Goal: Information Seeking & Learning: Check status

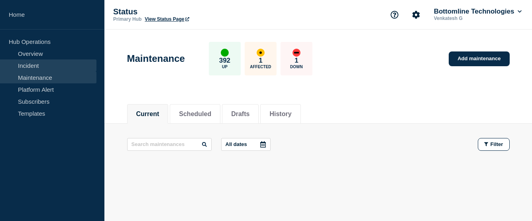
click at [31, 64] on link "Incident" at bounding box center [48, 65] width 96 height 12
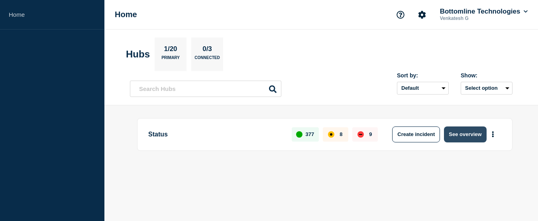
click at [470, 135] on button "See overview" at bounding box center [465, 134] width 42 height 16
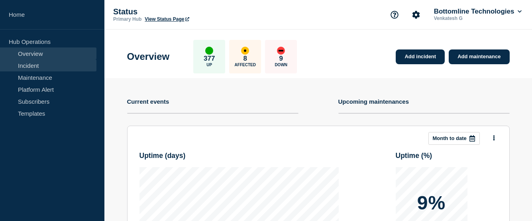
click at [40, 69] on link "Incident" at bounding box center [48, 65] width 96 height 12
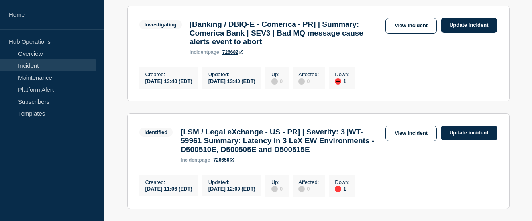
scroll to position [199, 0]
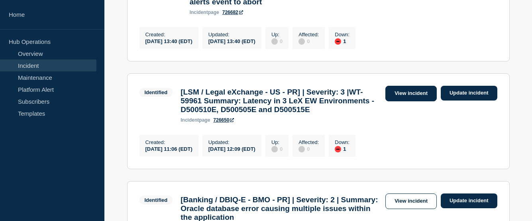
click at [401, 98] on link "View incident" at bounding box center [410, 94] width 51 height 16
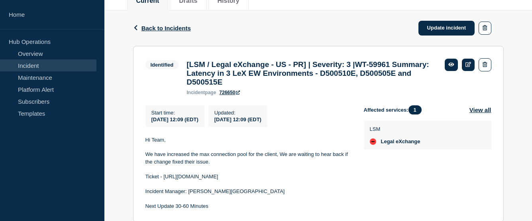
scroll to position [153, 0]
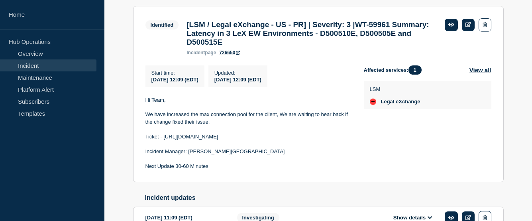
drag, startPoint x: 163, startPoint y: 143, endPoint x: 273, endPoint y: 141, distance: 110.8
click at [273, 140] on p "Ticket - https://jira.bottomline.tech/browse/WT-59961" at bounding box center [248, 136] width 206 height 7
copy p "https://jira.bottomline.tech/browse/WT-59961"
click at [39, 82] on link "Maintenance" at bounding box center [48, 77] width 96 height 12
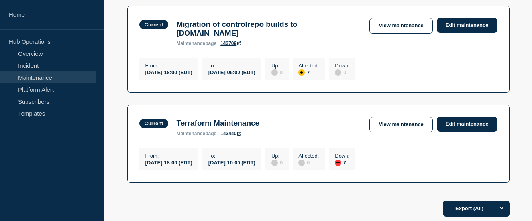
scroll to position [80, 0]
